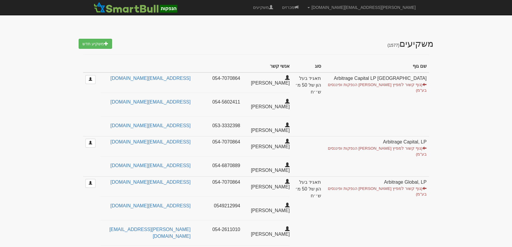
select select "25"
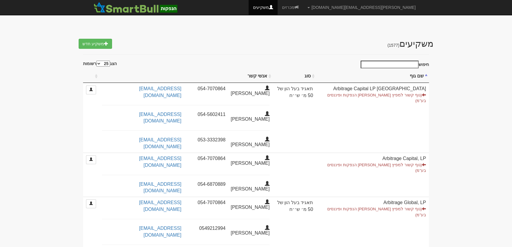
click at [405, 65] on input "חיפוש" at bounding box center [390, 65] width 58 height 8
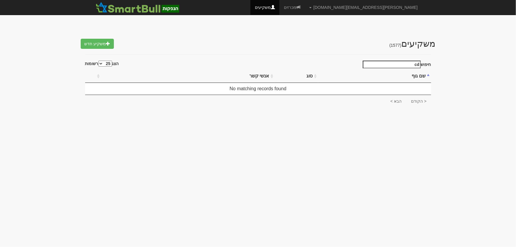
type input "c"
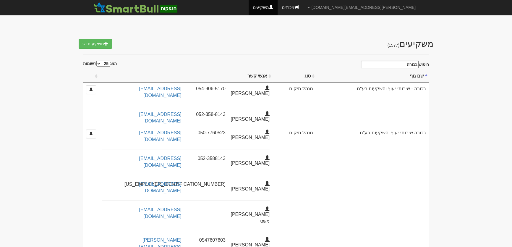
type input "בכורה"
click at [303, 8] on link "מכרזים" at bounding box center [290, 7] width 25 height 15
